Goal: Task Accomplishment & Management: Manage account settings

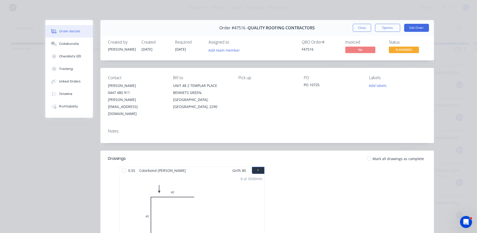
scroll to position [154, 0]
click at [358, 25] on button "Close" at bounding box center [362, 28] width 18 height 8
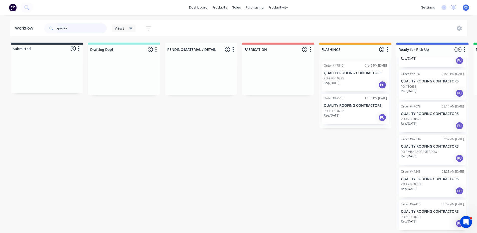
drag, startPoint x: 74, startPoint y: 26, endPoint x: 0, endPoint y: -22, distance: 88.3
click at [0, 0] on html "dashboard products sales purchasing productivity dashboard products Product Cat…" at bounding box center [238, 101] width 477 height 203
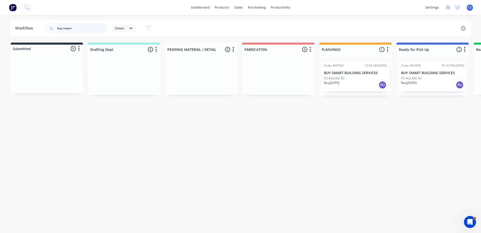
type input "buy smart"
click at [416, 79] on p "PO #GLEBE RD" at bounding box center [411, 78] width 21 height 5
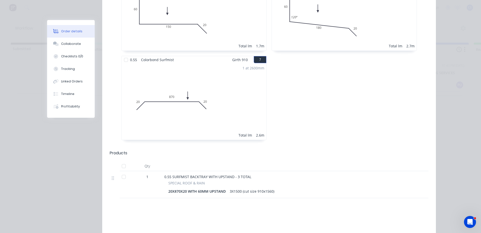
scroll to position [423, 0]
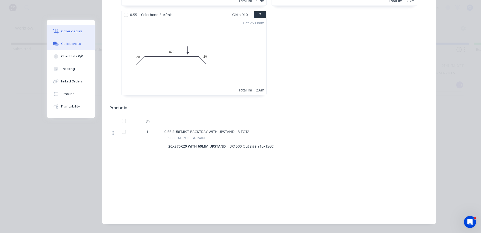
click at [75, 44] on div "Collaborate" at bounding box center [71, 44] width 20 height 5
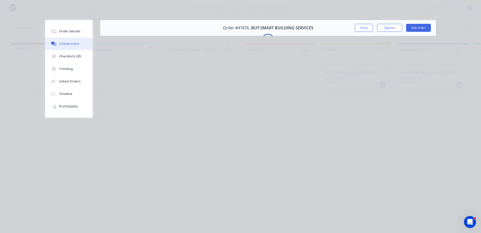
scroll to position [0, 0]
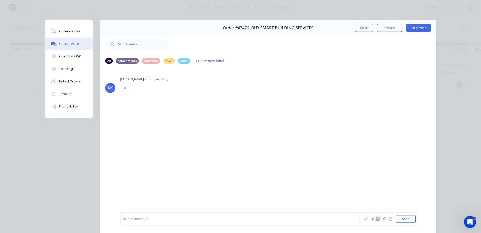
click at [376, 219] on icon "button" at bounding box center [378, 219] width 4 height 4
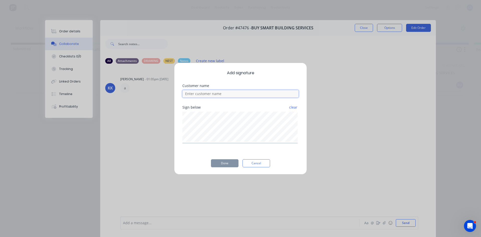
drag, startPoint x: 208, startPoint y: 95, endPoint x: 211, endPoint y: 94, distance: 2.6
click at [208, 95] on input at bounding box center [240, 94] width 116 height 8
type input "[PERSON_NAME]"
click at [231, 162] on button "Done" at bounding box center [225, 163] width 28 height 8
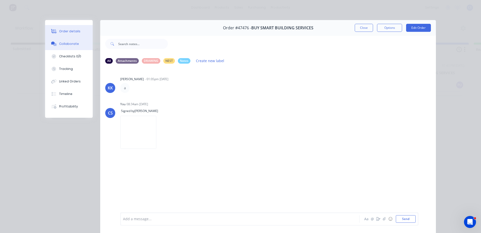
click at [77, 33] on button "Order details" at bounding box center [69, 31] width 48 height 13
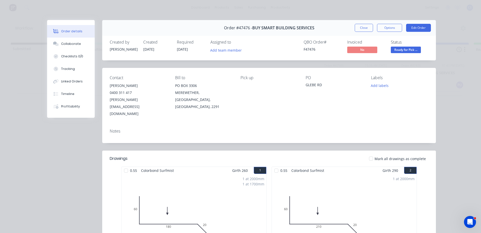
click at [398, 48] on span "Ready for Pick ..." at bounding box center [406, 50] width 30 height 6
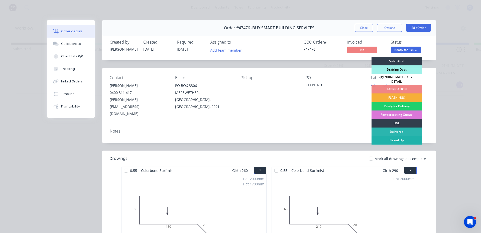
click at [387, 136] on div "Picked Up" at bounding box center [396, 140] width 50 height 9
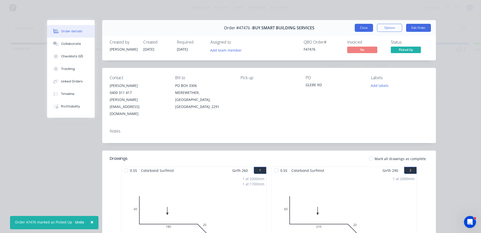
click at [355, 28] on button "Close" at bounding box center [363, 28] width 18 height 8
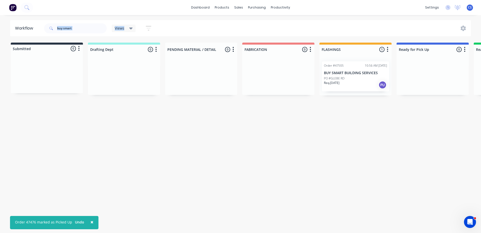
drag, startPoint x: 86, startPoint y: 34, endPoint x: 35, endPoint y: 19, distance: 52.7
click at [35, 19] on div "× Order 47476 marked as Picked Up Undo dashboard products sales purchasing prod…" at bounding box center [240, 101] width 481 height 203
drag, startPoint x: 84, startPoint y: 28, endPoint x: 16, endPoint y: 18, distance: 68.6
click at [10, 29] on header "Workflow buy smart Views Save new view None (Default) edit [PERSON_NAME] edit P…" at bounding box center [240, 28] width 461 height 16
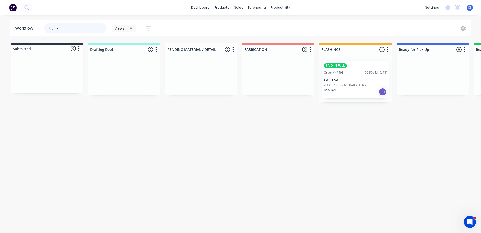
type input "rtc"
click at [342, 90] on div "Req. [DATE] PU" at bounding box center [355, 92] width 63 height 9
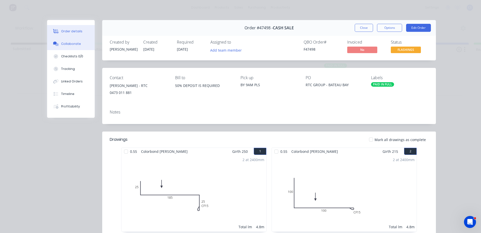
click at [74, 44] on div "Collaborate" at bounding box center [71, 44] width 20 height 5
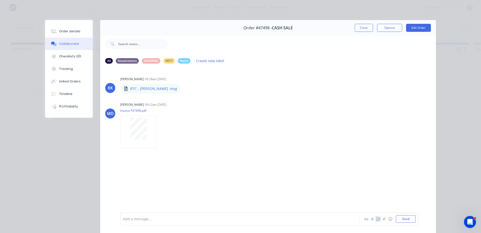
click at [376, 220] on icon "button" at bounding box center [378, 219] width 4 height 4
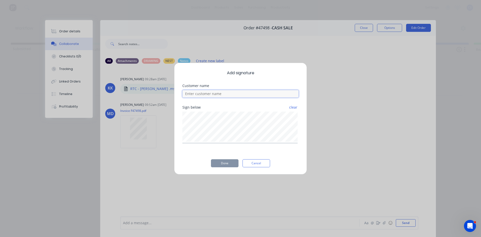
click at [210, 95] on input at bounding box center [240, 94] width 116 height 8
type input "[PERSON_NAME]"
click at [231, 163] on button "Done" at bounding box center [225, 163] width 28 height 8
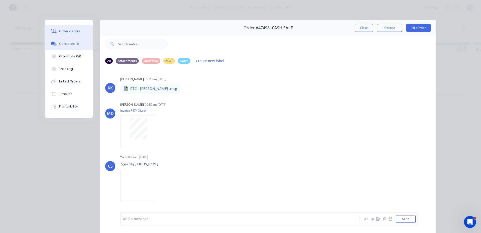
click at [75, 32] on div "Order details" at bounding box center [69, 31] width 21 height 5
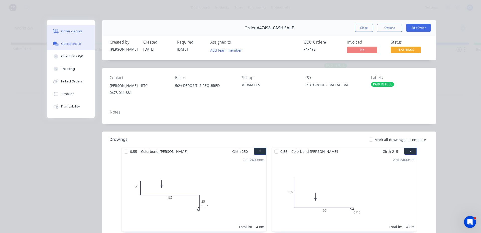
click at [67, 47] on button "Collaborate" at bounding box center [71, 44] width 48 height 13
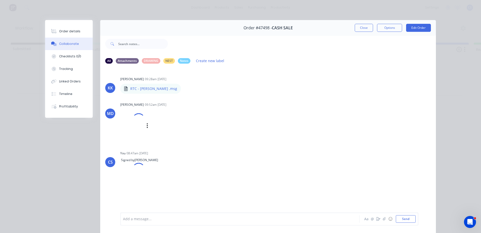
click at [134, 126] on div at bounding box center [132, 125] width 25 height 33
click at [64, 30] on div "Order details" at bounding box center [69, 31] width 21 height 5
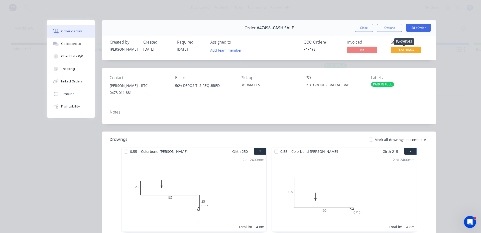
click at [395, 51] on span "FLASHINGS" at bounding box center [406, 50] width 30 height 6
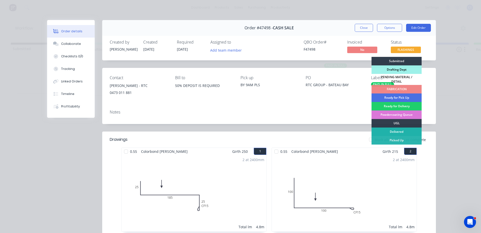
click at [405, 132] on div "Delivered" at bounding box center [396, 131] width 50 height 9
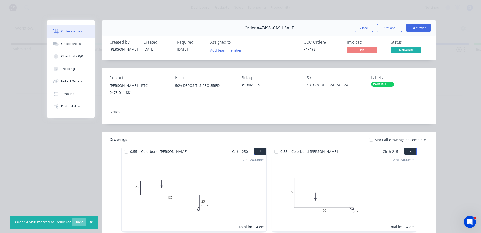
click at [79, 222] on button "Undo" at bounding box center [79, 222] width 15 height 8
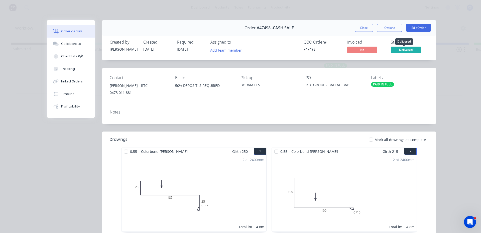
drag, startPoint x: 405, startPoint y: 49, endPoint x: 406, endPoint y: 53, distance: 3.3
click at [405, 50] on span "Delivered" at bounding box center [406, 50] width 30 height 6
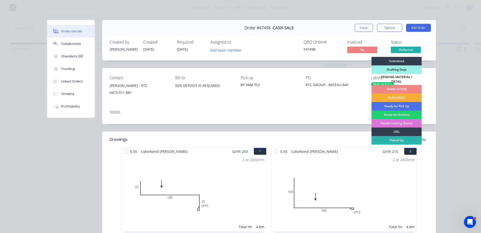
click at [395, 139] on div "Picked Up" at bounding box center [396, 140] width 50 height 9
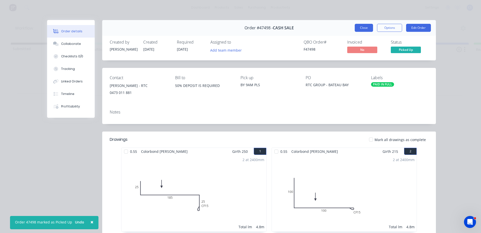
click at [359, 27] on button "Close" at bounding box center [363, 28] width 18 height 8
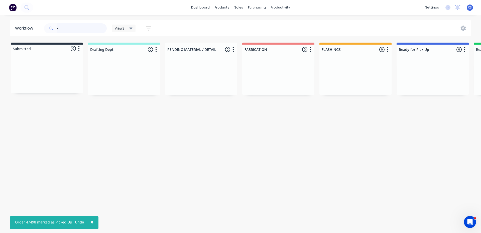
drag, startPoint x: 81, startPoint y: 28, endPoint x: 0, endPoint y: 29, distance: 81.4
click at [0, 29] on div "Workflow rtc Views Save new view None (Default) edit Nilesh edit Production edi…" at bounding box center [240, 28] width 481 height 16
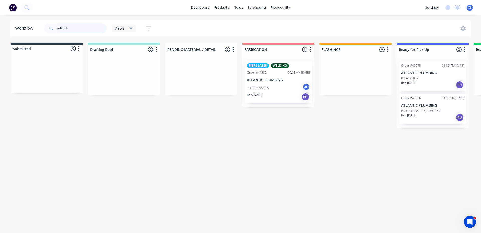
type input "atlantic"
click at [414, 115] on p "Req. [DATE]" at bounding box center [409, 115] width 16 height 5
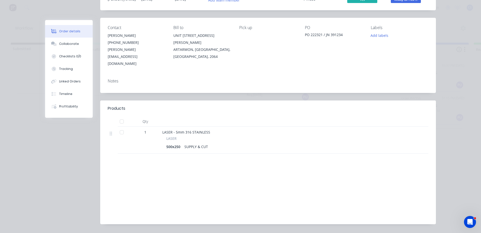
scroll to position [51, 0]
click at [60, 43] on div "Collaborate" at bounding box center [69, 44] width 20 height 5
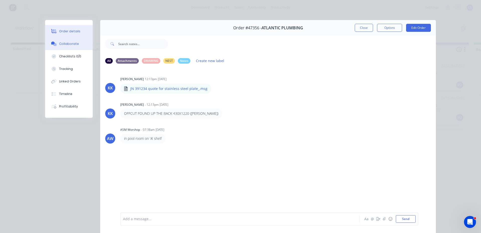
click at [89, 31] on button "Order details" at bounding box center [69, 31] width 48 height 13
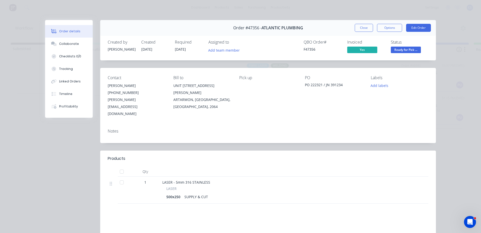
drag, startPoint x: 60, startPoint y: 44, endPoint x: 261, endPoint y: 116, distance: 213.4
click at [63, 43] on div "Collaborate" at bounding box center [69, 44] width 20 height 5
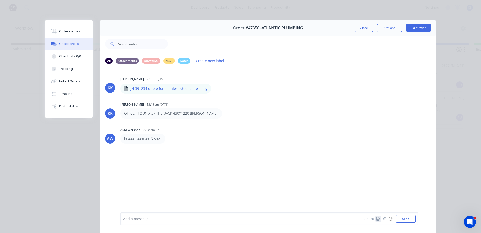
click at [376, 218] on icon "button" at bounding box center [378, 219] width 4 height 4
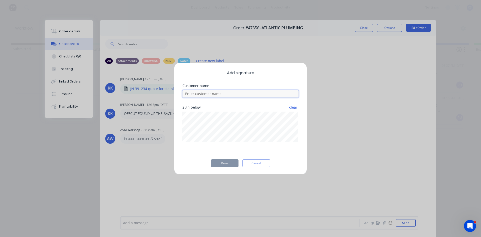
click at [249, 92] on input at bounding box center [240, 94] width 116 height 8
type input "[PERSON_NAME]"
click at [225, 163] on button "Done" at bounding box center [225, 163] width 28 height 8
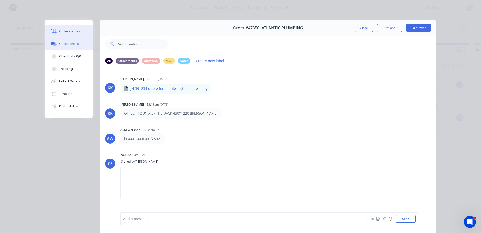
click at [69, 28] on button "Order details" at bounding box center [69, 31] width 48 height 13
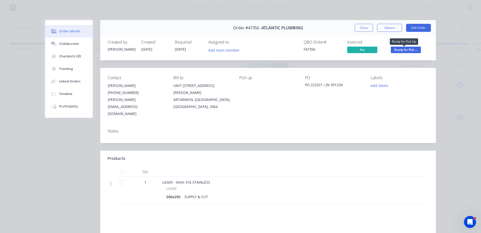
click at [410, 50] on span "Ready for Pick ..." at bounding box center [406, 50] width 30 height 6
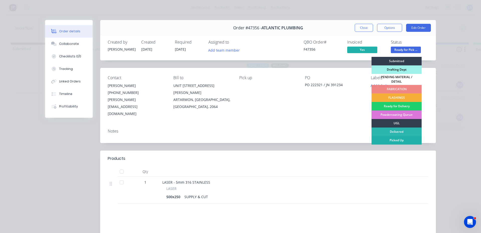
click at [393, 138] on div "Picked Up" at bounding box center [396, 140] width 50 height 9
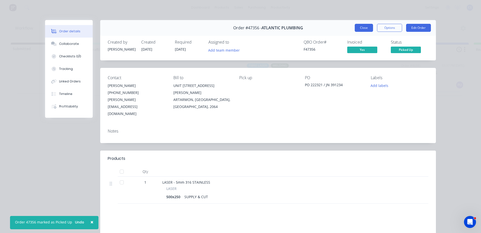
click at [354, 27] on button "Close" at bounding box center [363, 28] width 18 height 8
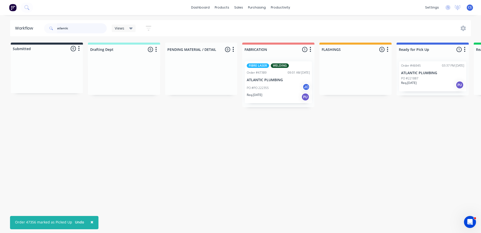
drag, startPoint x: 75, startPoint y: 29, endPoint x: 5, endPoint y: 20, distance: 70.1
click at [5, 20] on div "Workflow atlantic Views Save new view None (Default) edit Nilesh edit Productio…" at bounding box center [240, 28] width 481 height 16
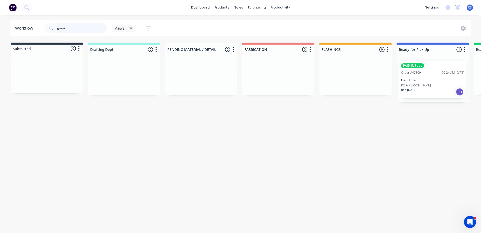
type input "guest"
click at [414, 82] on p "CASH SALE" at bounding box center [432, 80] width 63 height 4
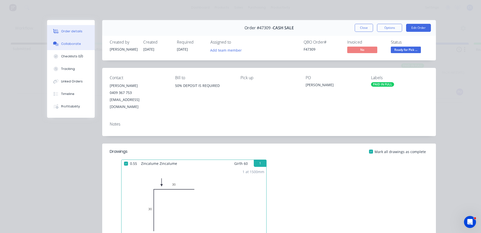
click at [61, 39] on button "Collaborate" at bounding box center [71, 44] width 48 height 13
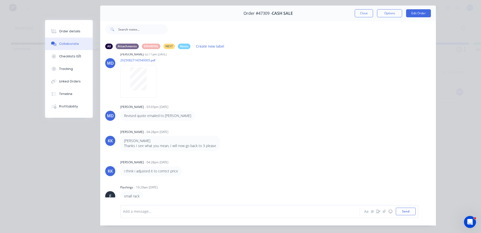
scroll to position [27, 0]
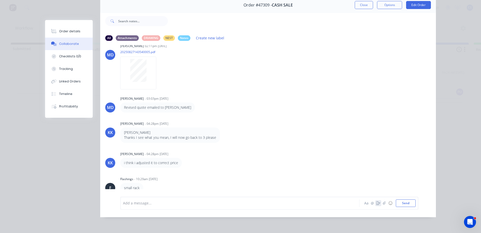
click at [376, 203] on icon "button" at bounding box center [378, 203] width 4 height 4
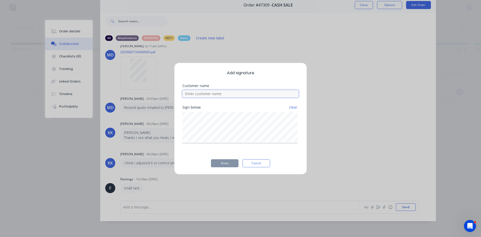
click at [218, 96] on input at bounding box center [240, 94] width 116 height 8
type input "[PERSON_NAME]"
click at [228, 165] on button "Done" at bounding box center [225, 163] width 28 height 8
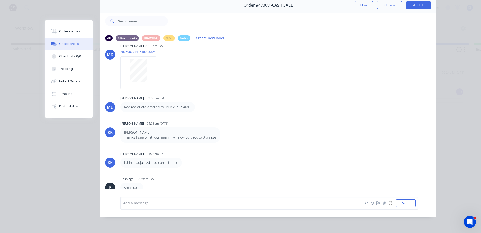
scroll to position [94, 0]
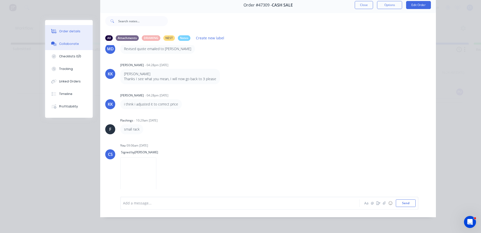
click at [66, 32] on div "Order details" at bounding box center [69, 31] width 21 height 5
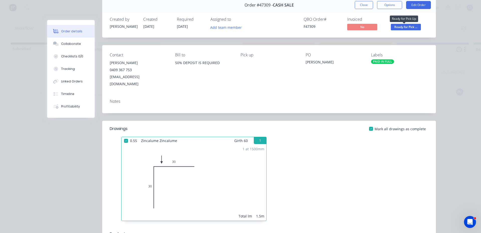
click at [395, 29] on span "Ready for Pick ..." at bounding box center [406, 27] width 30 height 6
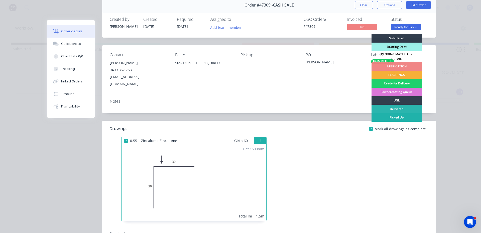
click at [398, 117] on div "Picked Up" at bounding box center [396, 117] width 50 height 9
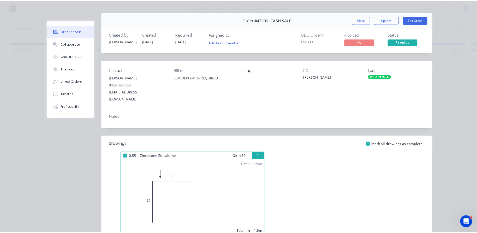
scroll to position [0, 0]
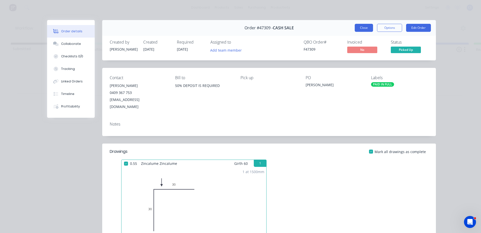
click at [363, 25] on button "Close" at bounding box center [363, 28] width 18 height 8
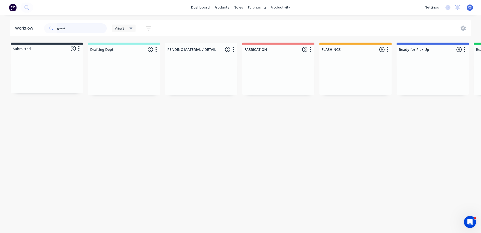
drag, startPoint x: 71, startPoint y: 28, endPoint x: 17, endPoint y: 27, distance: 54.1
click at [17, 27] on header "Workflow guest Views Save new view None (Default) edit Nilesh edit Production e…" at bounding box center [240, 28] width 461 height 16
